Goal: Find specific page/section: Find specific page/section

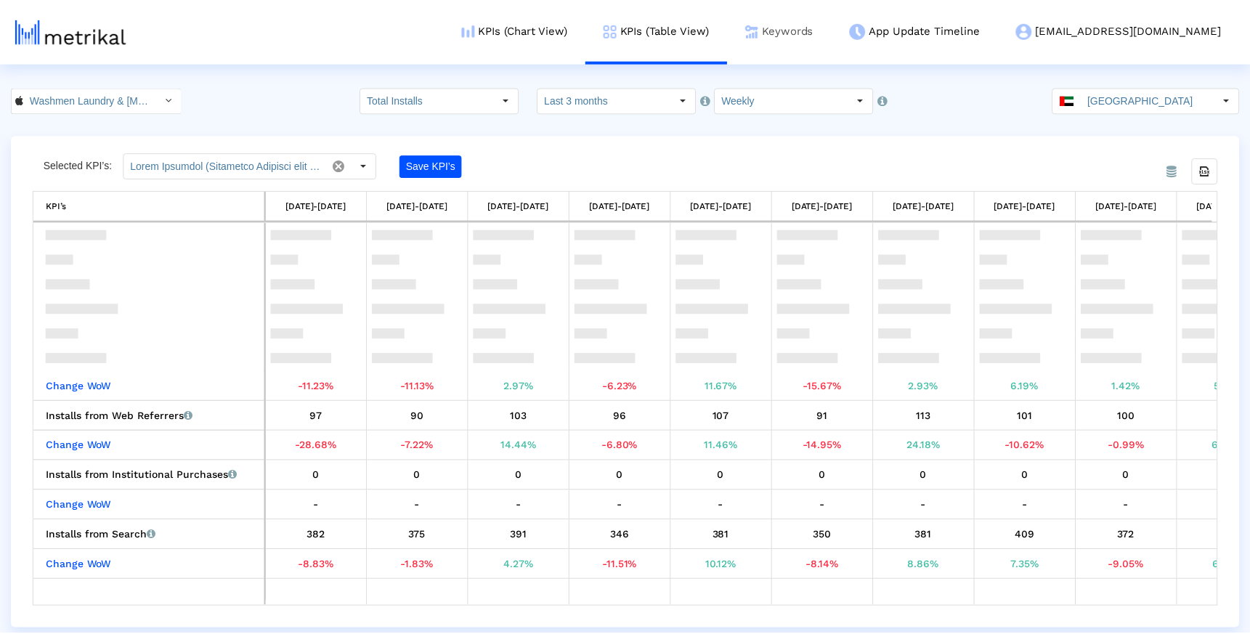
scroll to position [176, 0]
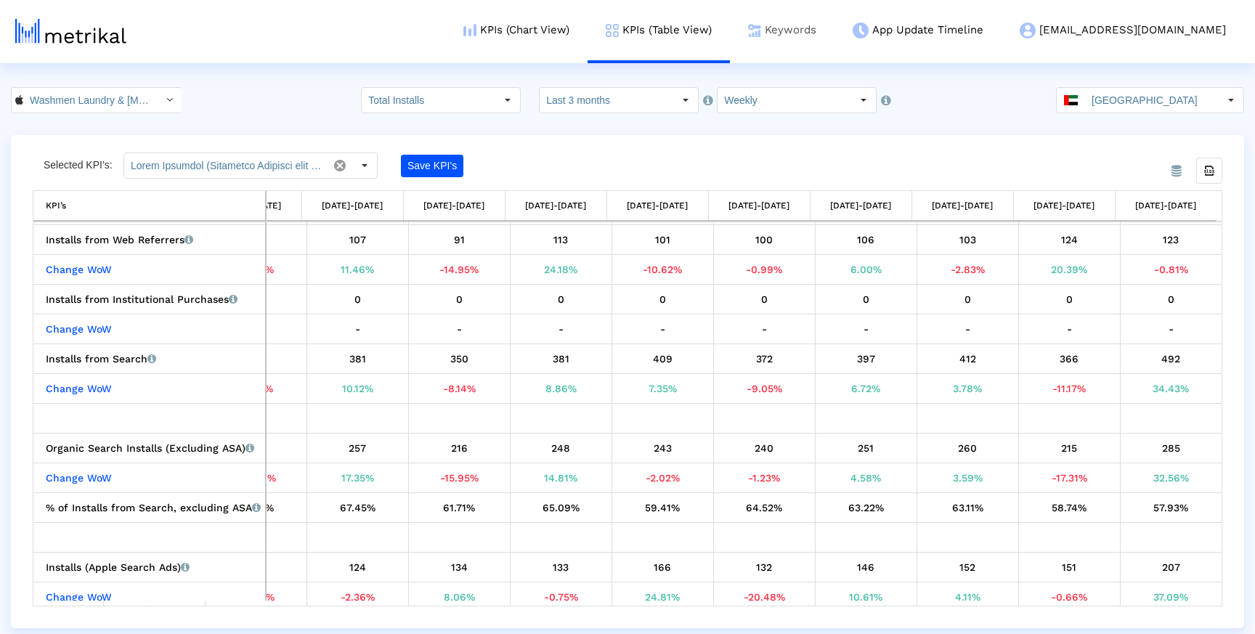
click at [835, 50] on link "Keywords" at bounding box center [782, 30] width 105 height 60
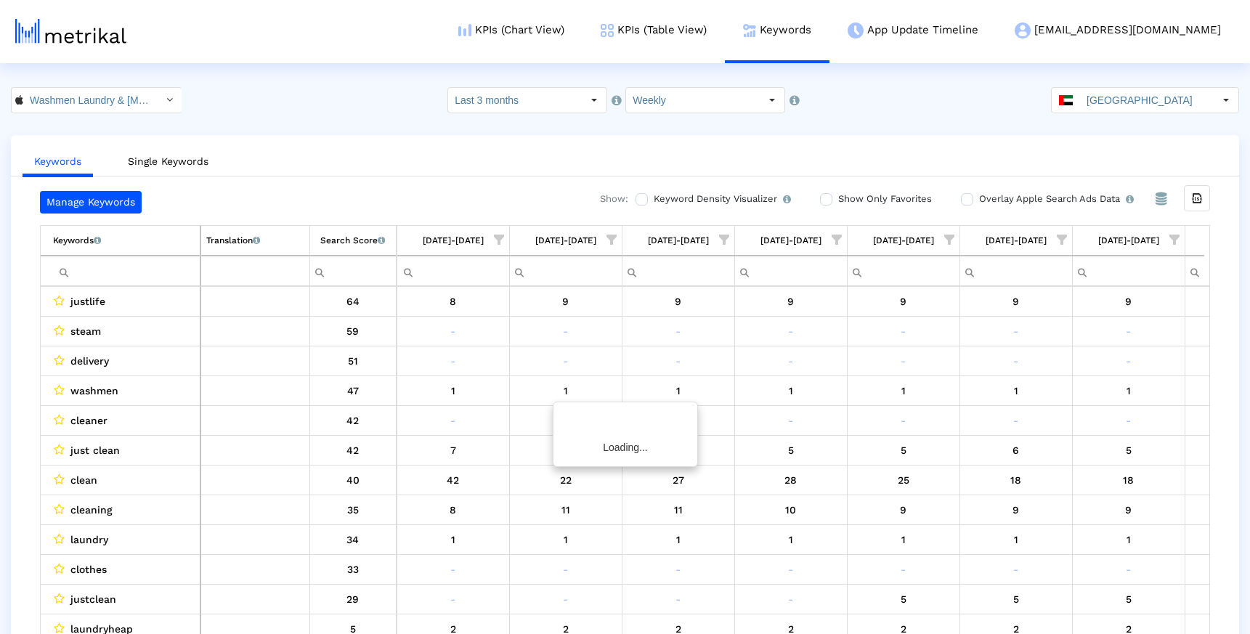
scroll to position [0, 318]
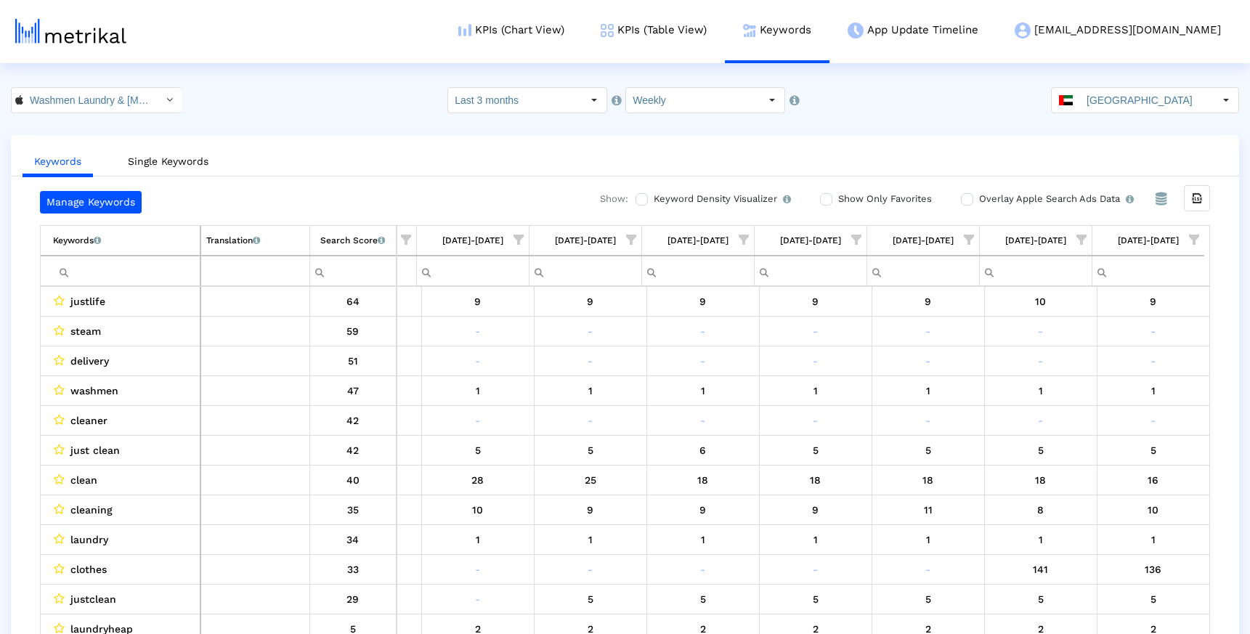
click at [150, 278] on input "Filter cell" at bounding box center [126, 271] width 147 height 24
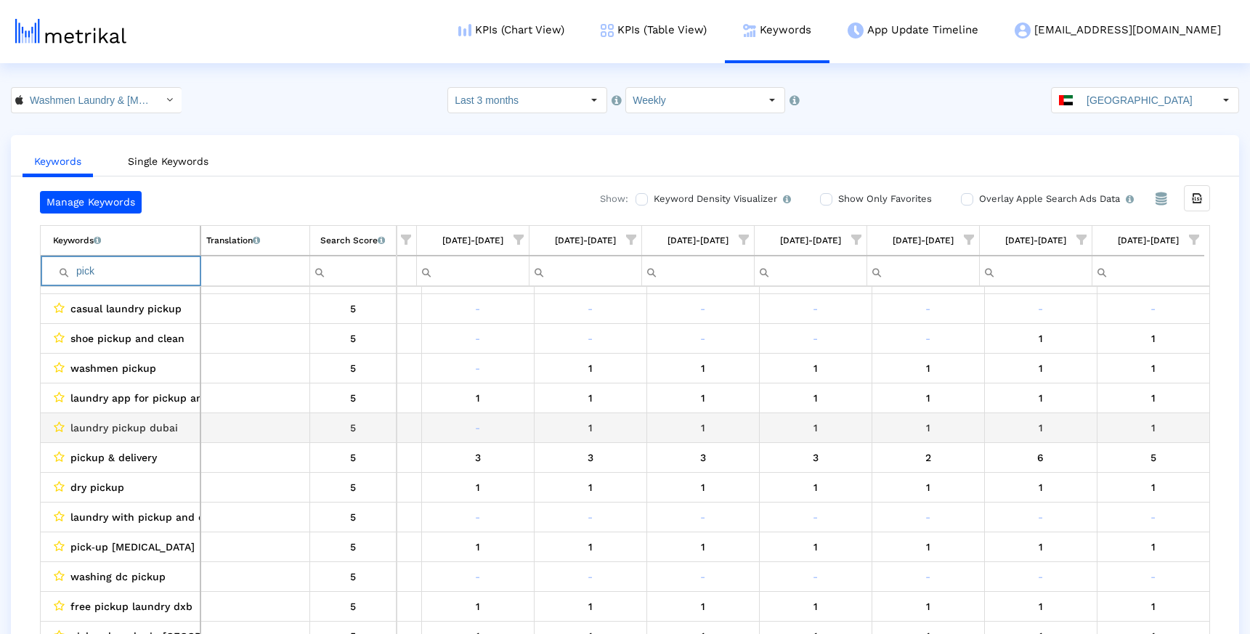
scroll to position [179, 0]
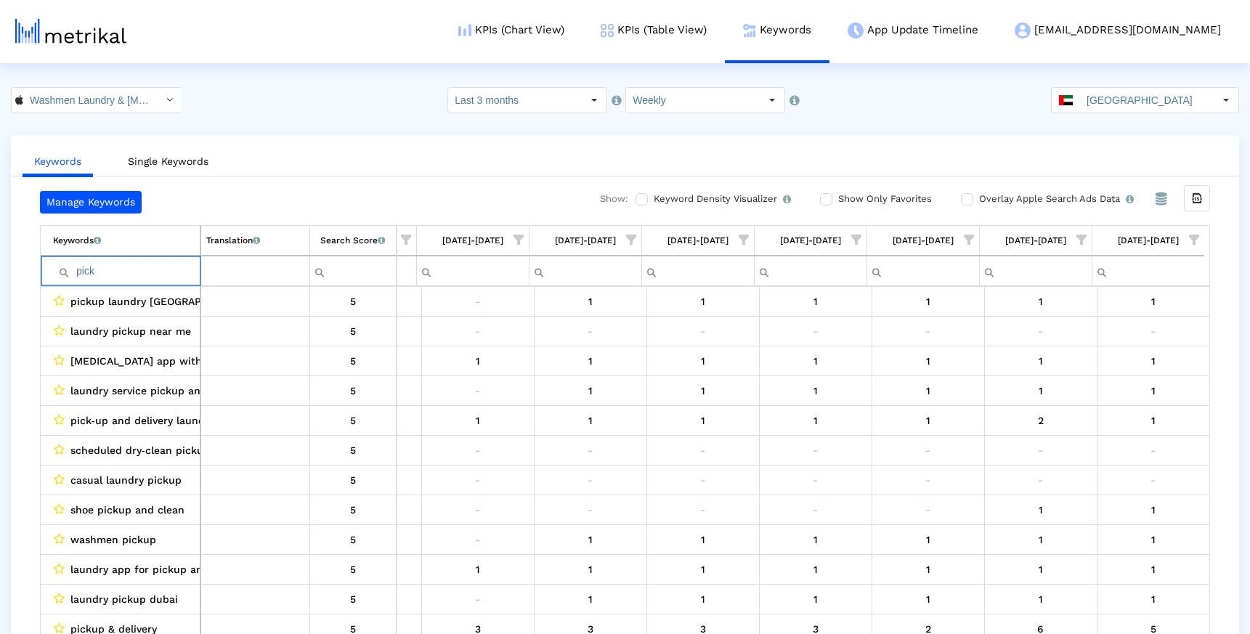
type input "pick"
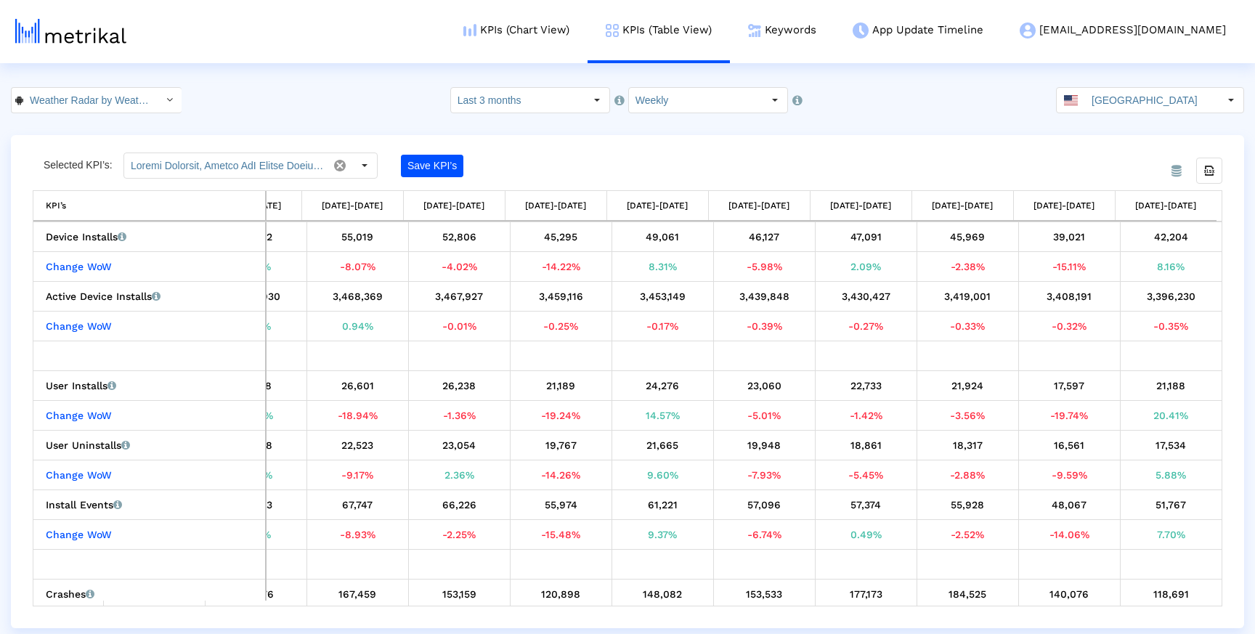
scroll to position [0, 130]
